Goal: Information Seeking & Learning: Learn about a topic

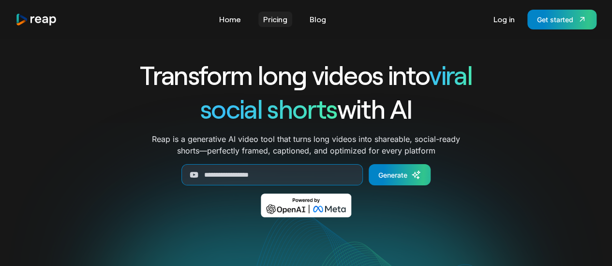
click at [277, 26] on link "Pricing" at bounding box center [275, 19] width 34 height 15
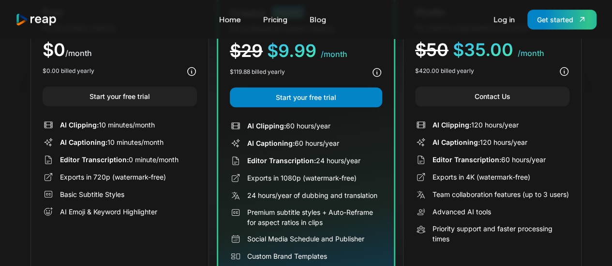
scroll to position [157, 0]
